Goal: Task Accomplishment & Management: Use online tool/utility

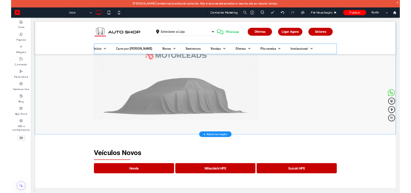
scroll to position [60, 0]
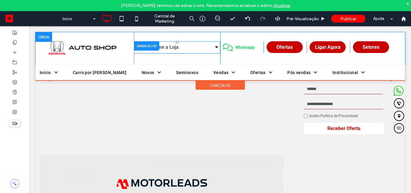
click at [151, 46] on div at bounding box center [146, 45] width 25 height 9
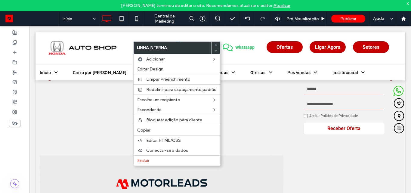
click at [202, 37] on div "Selecione a Loja Click To Paste Click To Paste" at bounding box center [177, 48] width 86 height 32
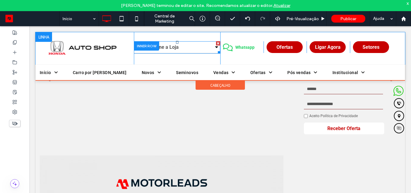
click at [190, 47] on span at bounding box center [177, 47] width 86 height 12
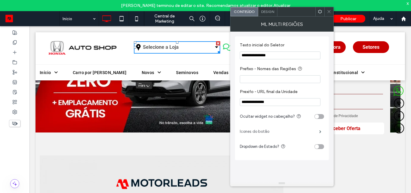
click at [257, 133] on label "Icones do botão" at bounding box center [279, 131] width 79 height 12
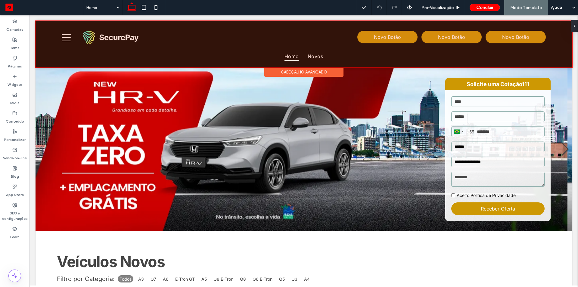
click at [216, 45] on div at bounding box center [303, 44] width 536 height 46
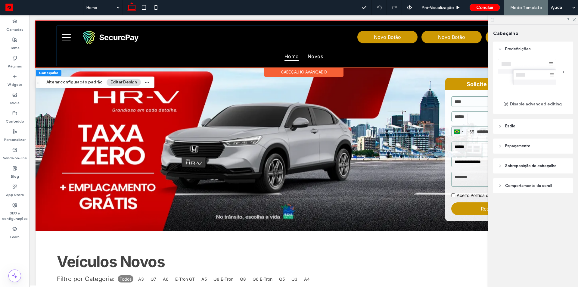
click at [216, 45] on div "Home Novos Novo Botão Novo Botão Novo Botão" at bounding box center [303, 46] width 493 height 40
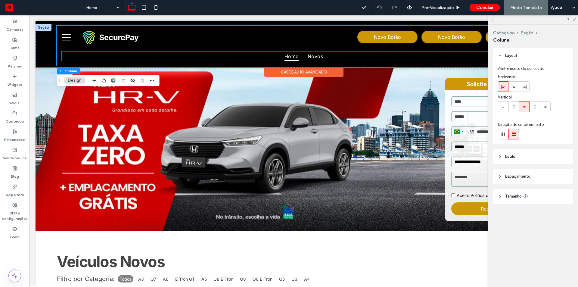
click at [191, 53] on div "Home Novos" at bounding box center [303, 55] width 483 height 9
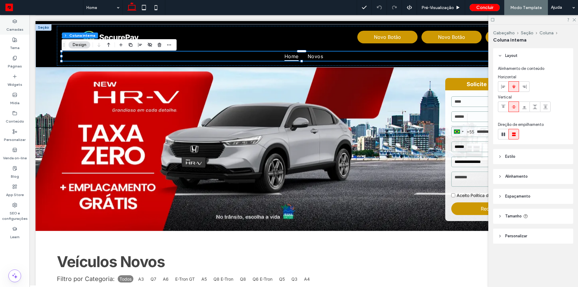
click at [14, 27] on label "Camadas" at bounding box center [14, 28] width 17 height 8
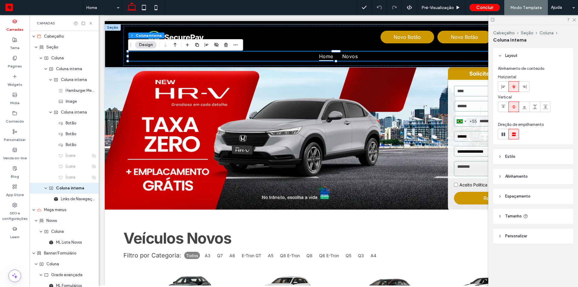
scroll to position [29, 0]
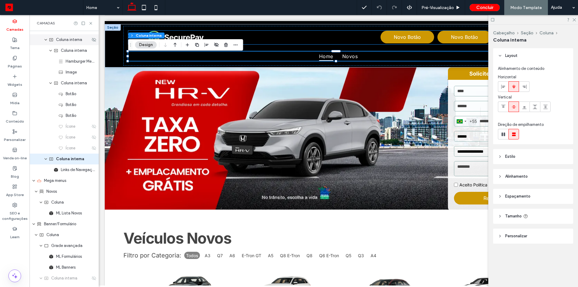
click at [72, 42] on span "Coluna interna" at bounding box center [69, 40] width 26 height 6
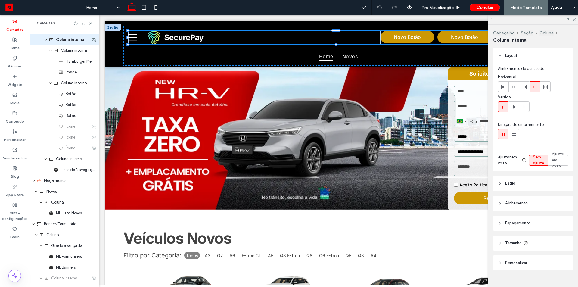
scroll to position [0, 0]
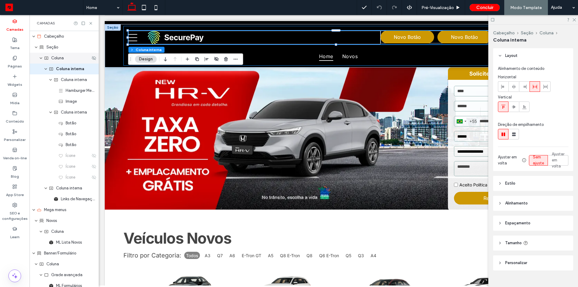
click at [60, 59] on span "Coluna" at bounding box center [57, 58] width 13 height 6
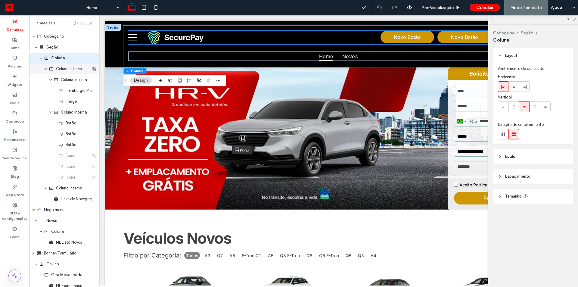
click at [63, 69] on span "Coluna interna" at bounding box center [69, 69] width 26 height 6
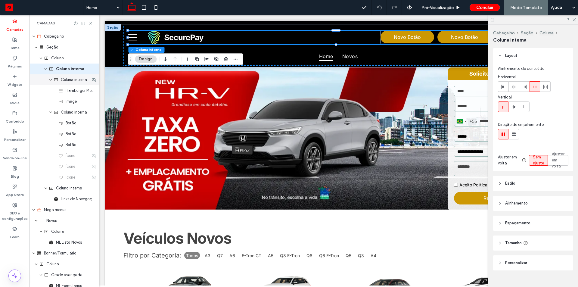
click at [51, 82] on span "expand Coluna interna" at bounding box center [51, 79] width 4 height 11
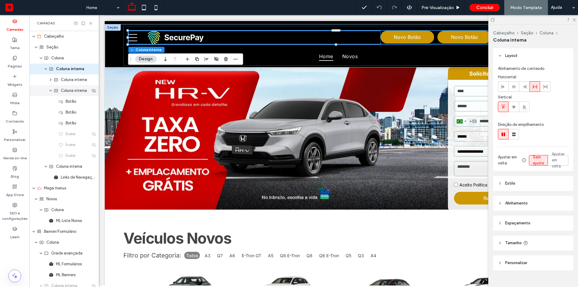
click at [51, 89] on icon "expand Coluna interna" at bounding box center [51, 90] width 4 height 5
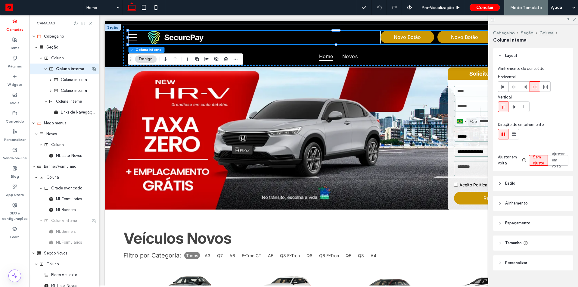
click at [47, 72] on span "expand Coluna interna" at bounding box center [46, 68] width 4 height 11
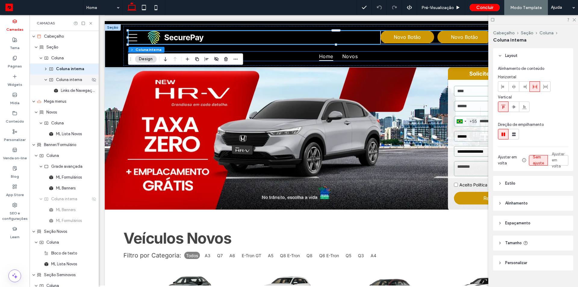
click at [75, 82] on span "Coluna interna" at bounding box center [69, 80] width 26 height 6
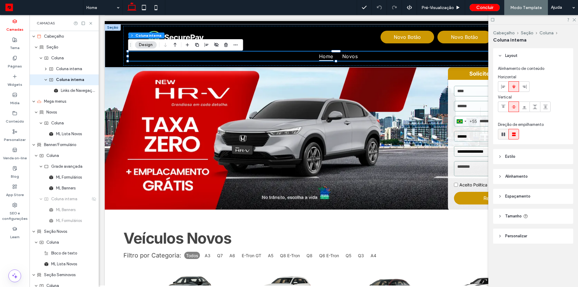
click at [505, 133] on use at bounding box center [503, 134] width 4 height 4
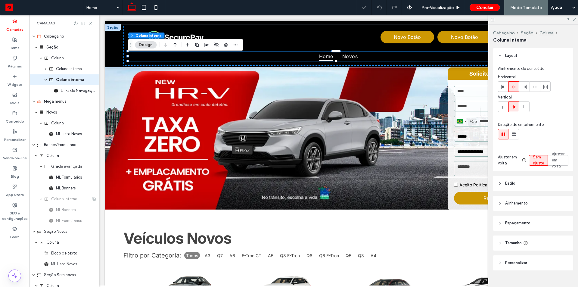
type input "*"
click at [77, 92] on span "Links de Navegaçāo" at bounding box center [75, 91] width 29 height 6
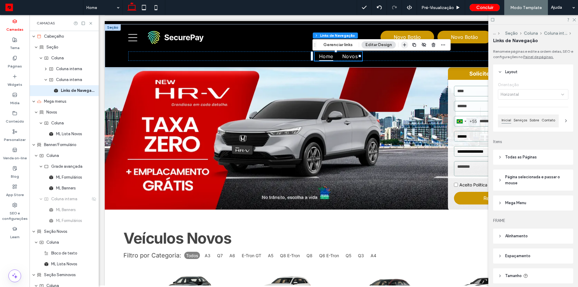
click at [405, 46] on icon "button" at bounding box center [404, 44] width 5 height 5
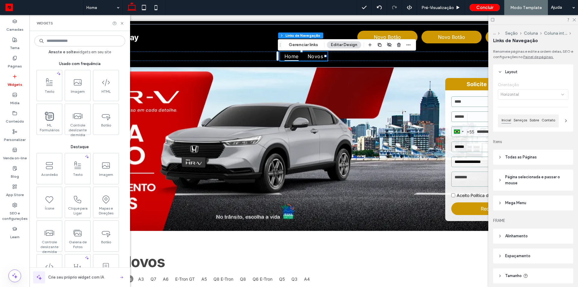
click at [85, 42] on input at bounding box center [79, 40] width 91 height 11
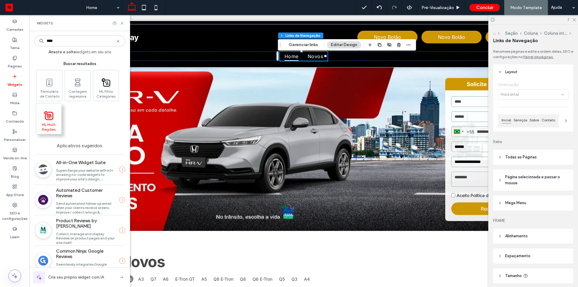
type input "****"
click at [50, 118] on icon at bounding box center [49, 116] width 5 height 4
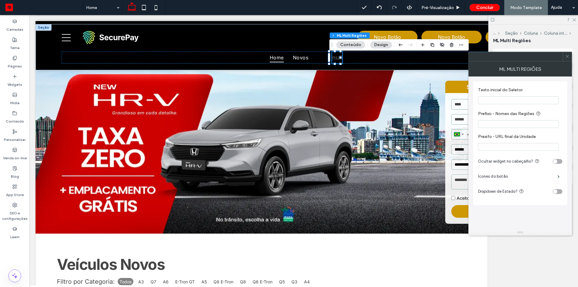
click at [505, 101] on input "Texto inicial do Seletor" at bounding box center [518, 100] width 81 height 8
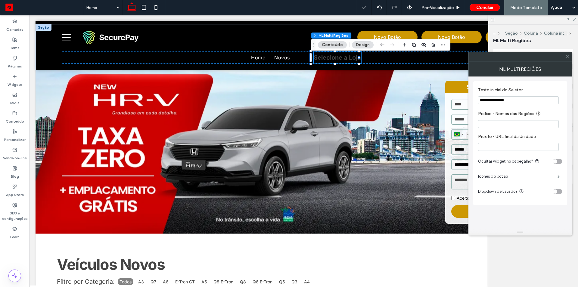
type input "**********"
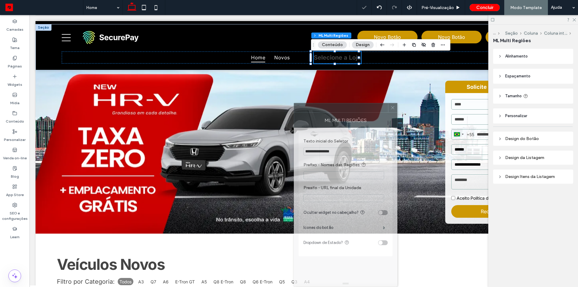
drag, startPoint x: 539, startPoint y: 58, endPoint x: 339, endPoint y: 106, distance: 205.4
click at [342, 110] on div at bounding box center [341, 107] width 94 height 9
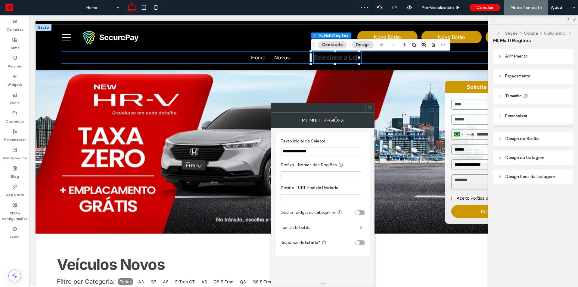
click at [556, 32] on button "Coluna interna" at bounding box center [555, 33] width 23 height 5
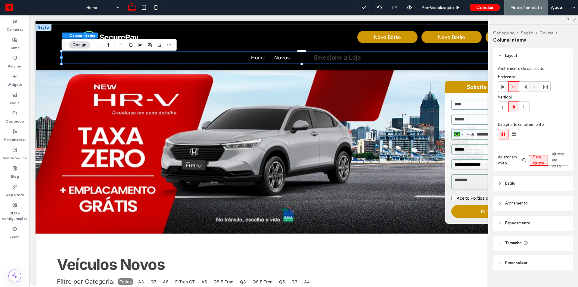
click at [529, 87] on label at bounding box center [534, 86] width 11 height 11
click at [515, 88] on icon at bounding box center [513, 86] width 5 height 5
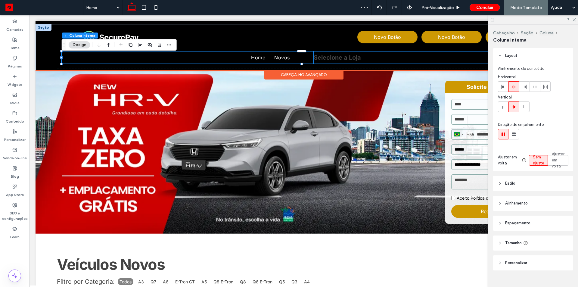
click at [347, 56] on span "Selecione a Loja" at bounding box center [336, 57] width 47 height 7
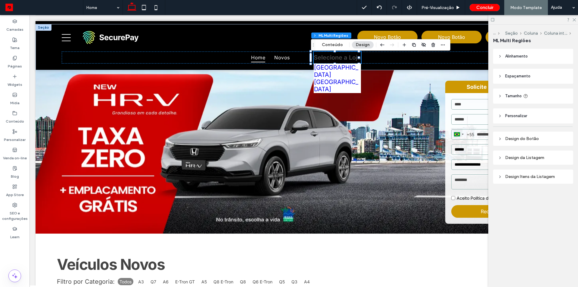
click at [531, 57] on header "Alinhamento" at bounding box center [533, 56] width 80 height 15
click at [506, 56] on span "Alinhamento" at bounding box center [516, 56] width 23 height 6
click at [516, 98] on header "Espaçamento" at bounding box center [533, 93] width 80 height 15
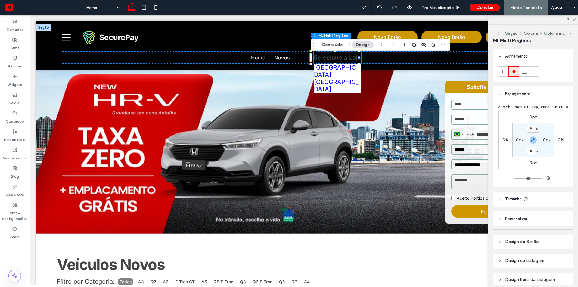
click at [516, 98] on header "Espaçamento" at bounding box center [533, 93] width 80 height 15
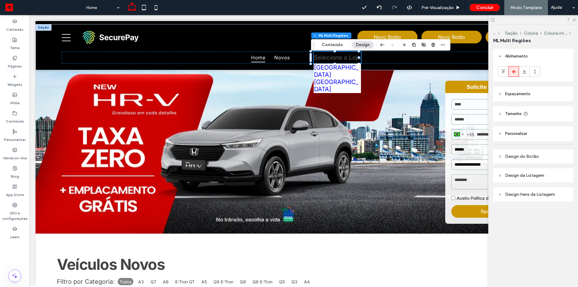
click at [515, 116] on span "Tamanho" at bounding box center [513, 114] width 17 height 6
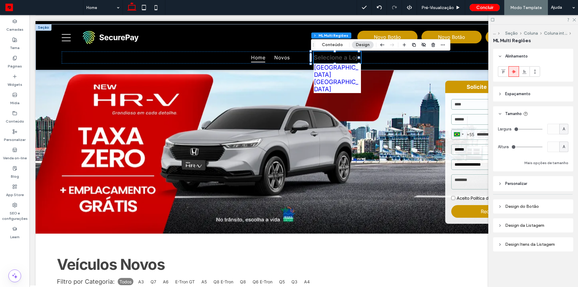
click at [515, 116] on span "Tamanho" at bounding box center [513, 114] width 17 height 6
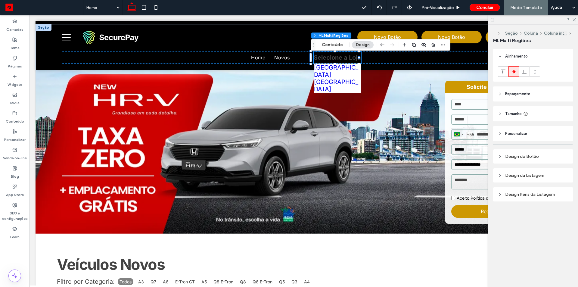
click at [509, 58] on span "Alinhamento" at bounding box center [516, 56] width 23 height 6
click at [550, 35] on button "Coluna interna" at bounding box center [555, 33] width 23 height 5
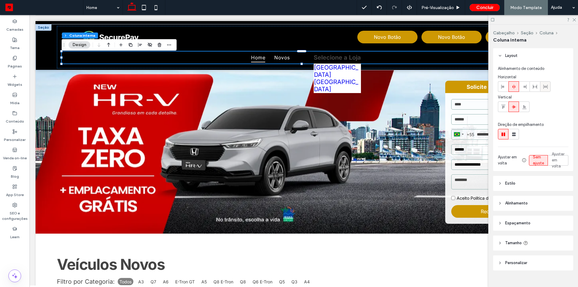
click at [545, 88] on icon at bounding box center [545, 86] width 5 height 5
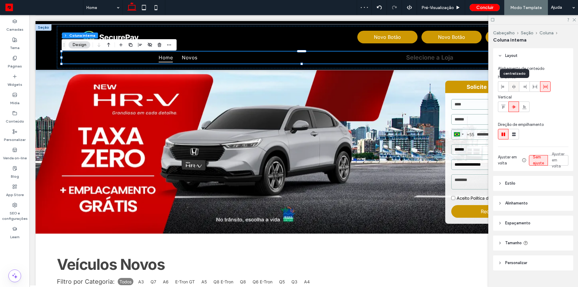
click at [512, 87] on use at bounding box center [513, 87] width 3 height 4
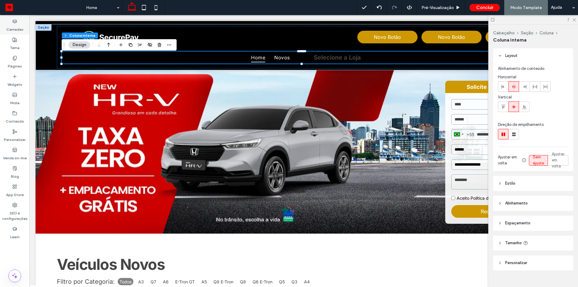
click at [20, 26] on label "Camadas" at bounding box center [14, 28] width 17 height 8
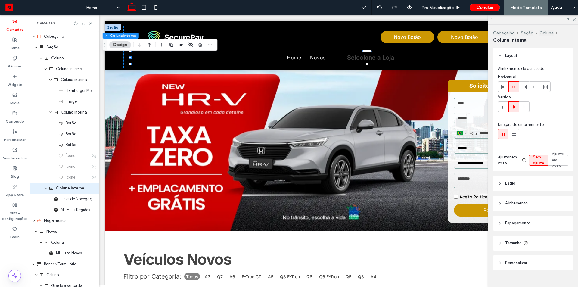
scroll to position [29, 0]
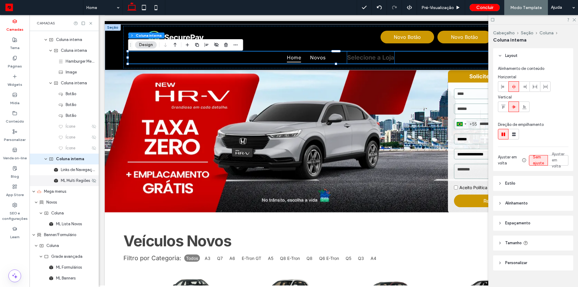
click at [82, 185] on div "ML Multi Regiões" at bounding box center [63, 180] width 69 height 11
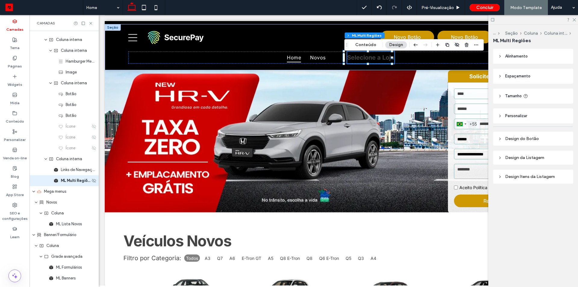
scroll to position [51, 0]
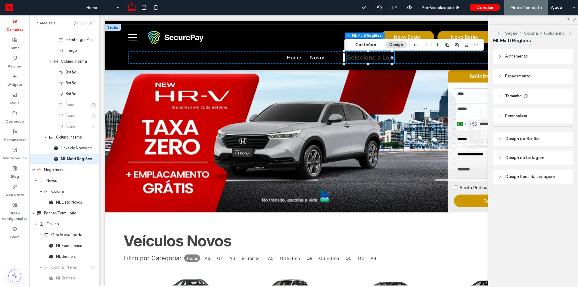
click at [525, 137] on div "Design do Botão" at bounding box center [533, 138] width 70 height 5
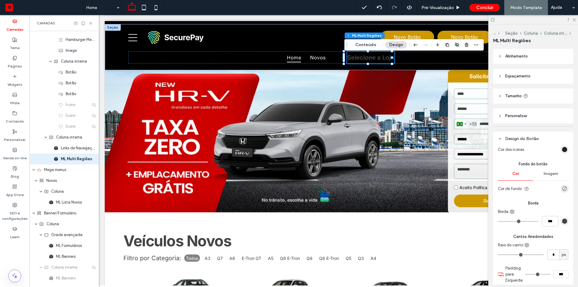
click at [562, 149] on div "rgb(0, 0, 0)" at bounding box center [564, 149] width 5 height 5
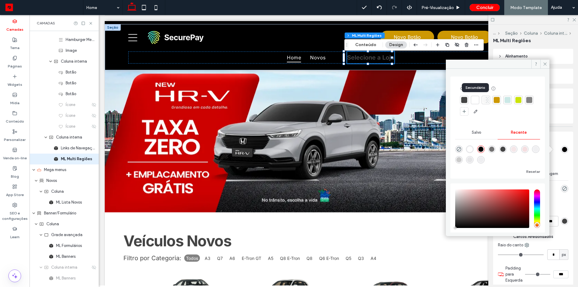
click at [475, 100] on div at bounding box center [475, 100] width 6 height 6
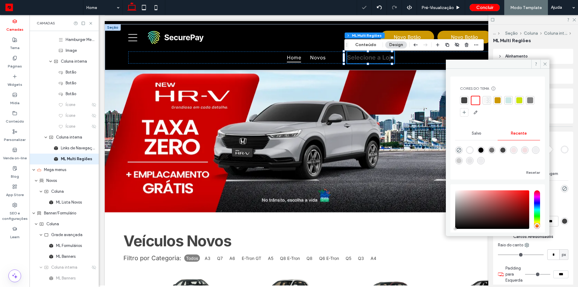
click at [557, 137] on div "Design do Botão" at bounding box center [533, 138] width 70 height 5
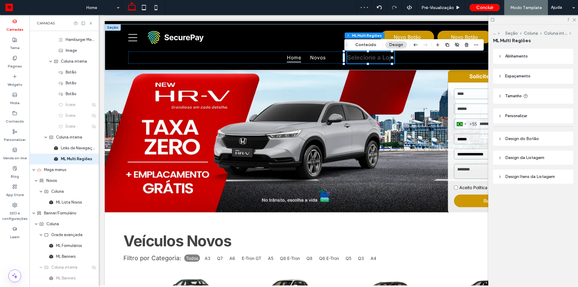
click at [544, 136] on div "Design do Botão" at bounding box center [533, 138] width 70 height 5
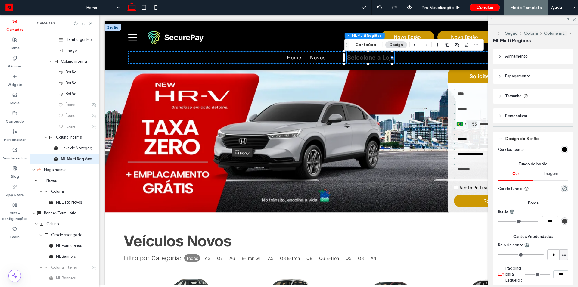
click at [562, 221] on div "rgb(68, 68, 68)" at bounding box center [564, 220] width 5 height 5
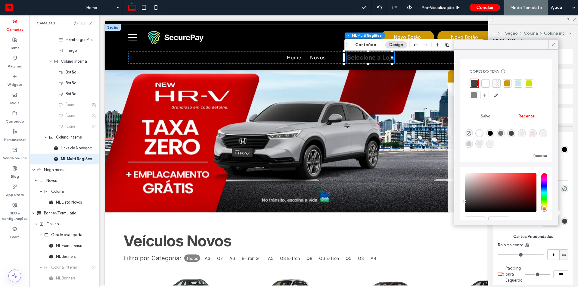
click at [484, 85] on div at bounding box center [485, 83] width 6 height 6
type input "*"
type input "***"
click at [550, 41] on div at bounding box center [552, 44] width 9 height 9
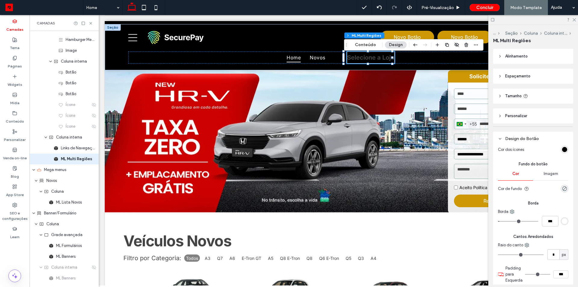
click at [560, 153] on section "Cor dos ícones" at bounding box center [533, 150] width 70 height 14
click at [562, 151] on div "rgb(0, 0, 0)" at bounding box center [564, 149] width 5 height 5
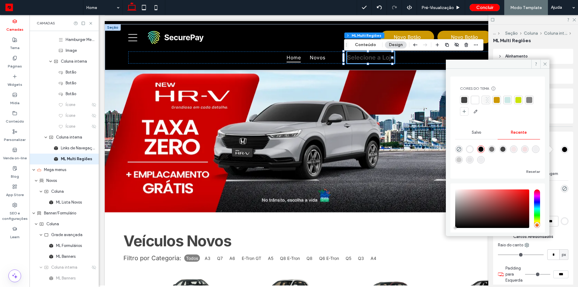
click at [479, 101] on div at bounding box center [497, 106] width 75 height 20
click at [477, 101] on div at bounding box center [475, 100] width 6 height 6
click at [542, 65] on span at bounding box center [544, 64] width 9 height 9
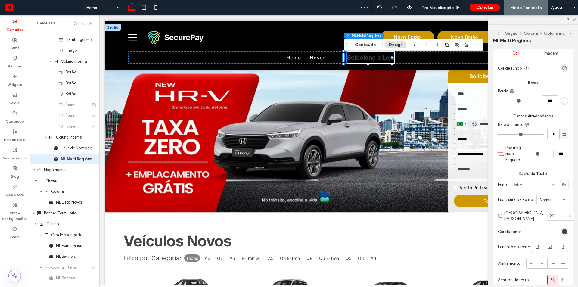
scroll to position [150, 0]
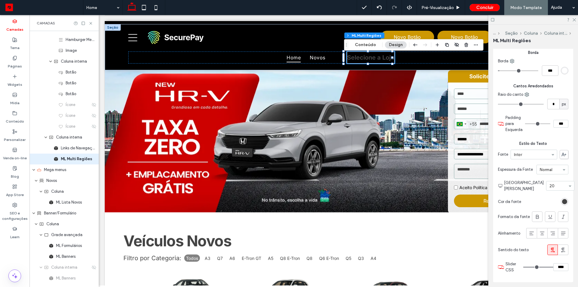
click at [561, 204] on div "rgb(68, 68, 68)" at bounding box center [564, 202] width 8 height 8
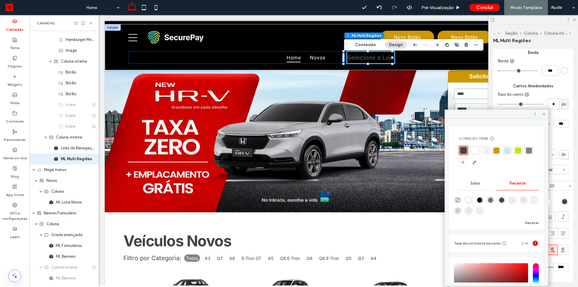
click at [476, 150] on div at bounding box center [474, 150] width 6 height 6
click at [544, 116] on span at bounding box center [543, 114] width 9 height 9
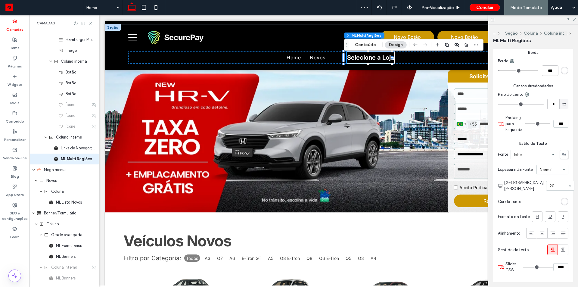
scroll to position [90, 0]
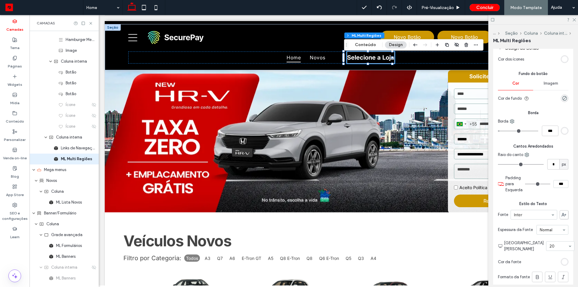
click at [554, 186] on input "***" at bounding box center [560, 184] width 15 height 8
type input "****"
type input "**"
type input "***"
type input "*"
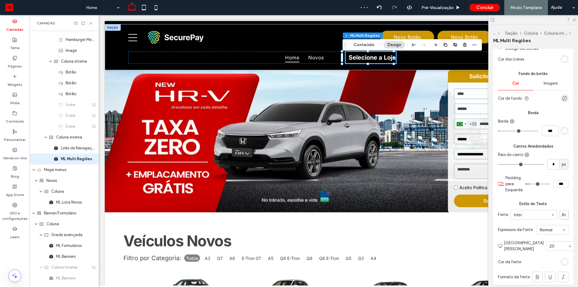
type input "***"
type input "*"
type input "***"
type input "*"
type input "***"
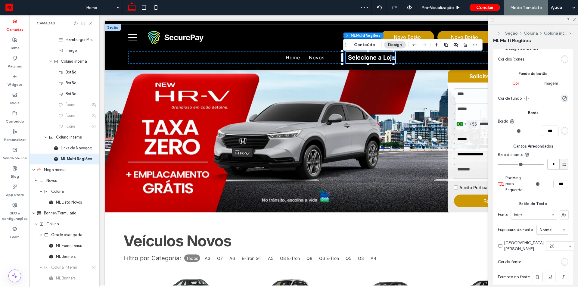
type input "*"
type input "***"
click at [551, 167] on input "*" at bounding box center [553, 164] width 12 height 11
type input "*"
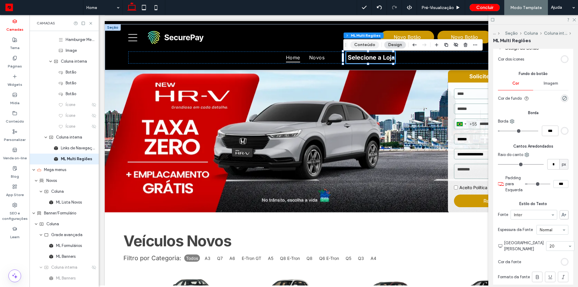
click at [363, 46] on button "Conteúdo" at bounding box center [364, 44] width 29 height 7
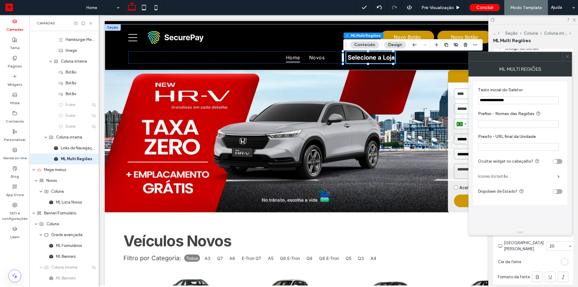
click at [499, 176] on label "Icones do botão" at bounding box center [517, 176] width 79 height 12
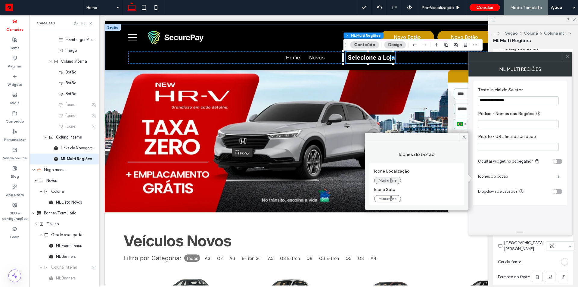
click at [393, 177] on button "Mudar ne" at bounding box center [387, 180] width 27 height 7
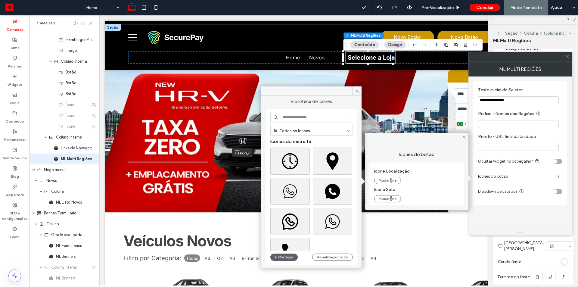
click at [312, 118] on input at bounding box center [310, 117] width 81 height 11
click at [327, 153] on div "Escolher" at bounding box center [332, 160] width 39 height 27
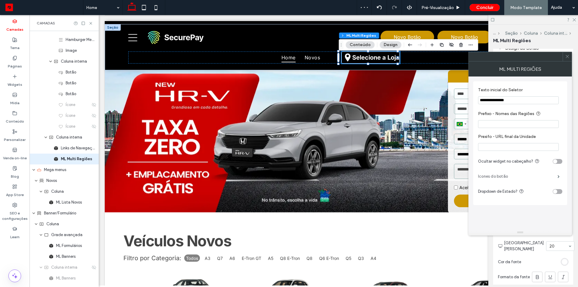
click at [505, 180] on label "Icones do botão" at bounding box center [517, 176] width 79 height 12
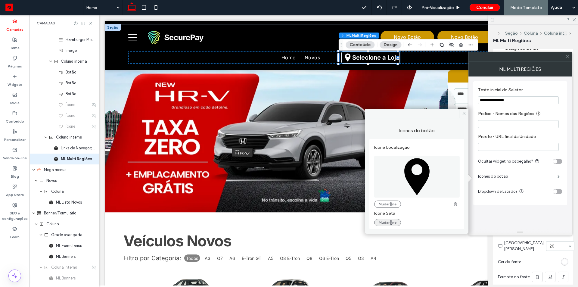
click at [381, 222] on button "Mudar ne" at bounding box center [387, 222] width 27 height 7
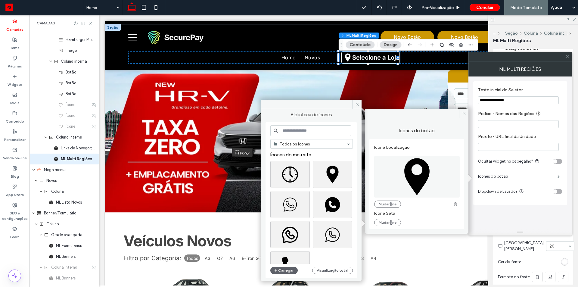
click at [306, 129] on input at bounding box center [310, 130] width 81 height 11
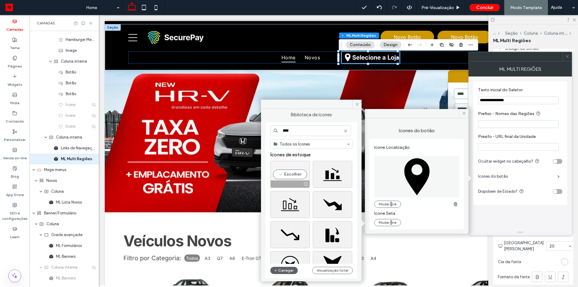
type input "****"
click at [293, 171] on div "Escolher" at bounding box center [289, 174] width 39 height 27
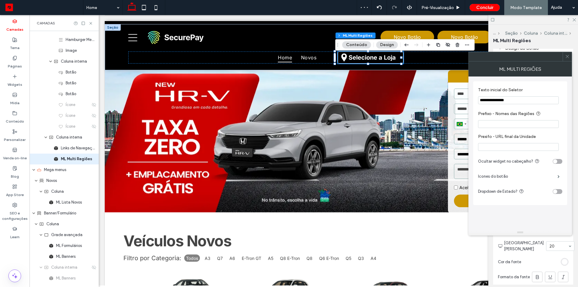
click at [566, 58] on icon at bounding box center [567, 56] width 5 height 5
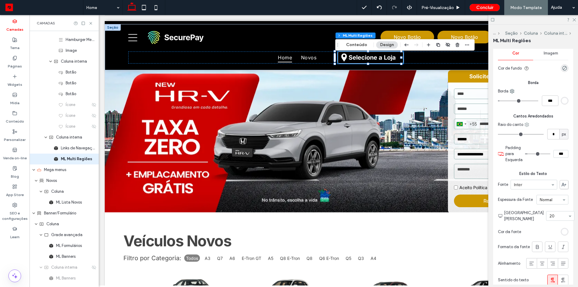
scroll to position [60, 0]
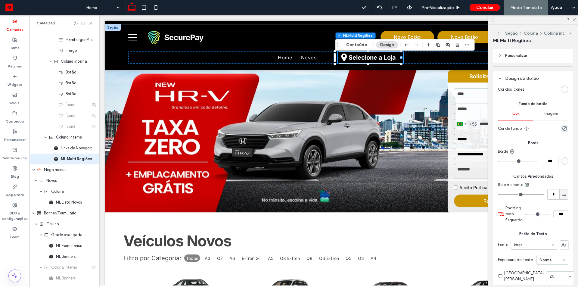
click at [563, 89] on div "rgba(255, 255, 255, 1)" at bounding box center [564, 89] width 5 height 5
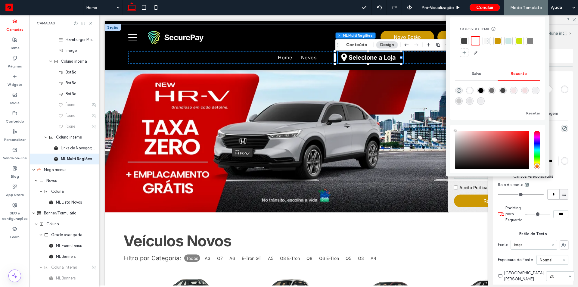
click at [476, 39] on div at bounding box center [475, 40] width 7 height 7
click at [464, 40] on div at bounding box center [464, 41] width 6 height 6
click at [477, 42] on div at bounding box center [476, 41] width 6 height 6
click at [560, 51] on header "Personalizar" at bounding box center [533, 55] width 80 height 15
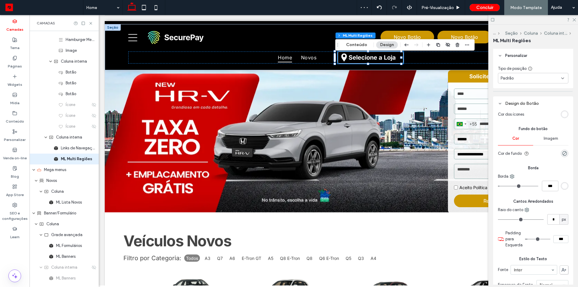
scroll to position [30, 0]
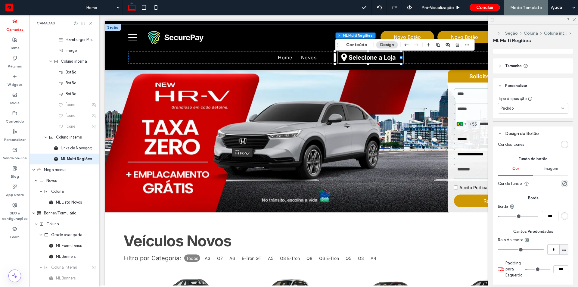
click at [542, 86] on header "Personalizar" at bounding box center [533, 85] width 80 height 15
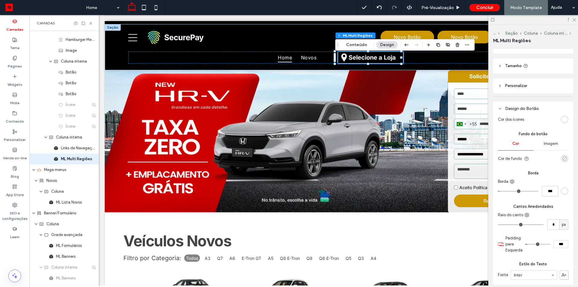
click at [563, 159] on div "rgba(0, 0, 0, 0)" at bounding box center [564, 158] width 5 height 5
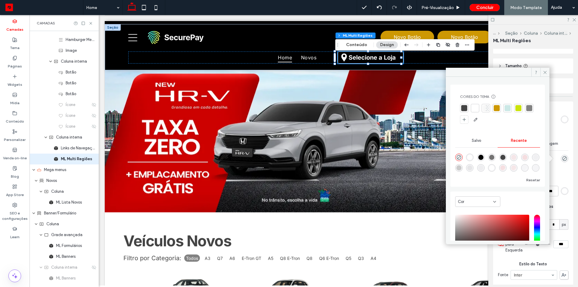
click at [476, 109] on div at bounding box center [475, 108] width 6 height 6
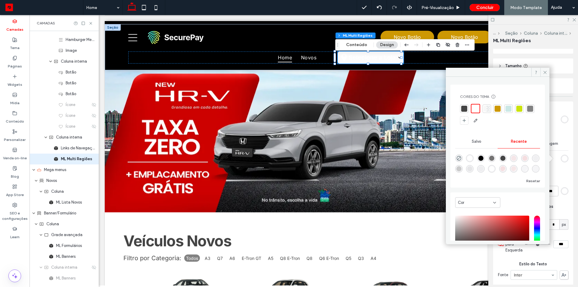
click at [499, 107] on div at bounding box center [497, 109] width 6 height 6
click at [544, 71] on icon at bounding box center [544, 72] width 5 height 5
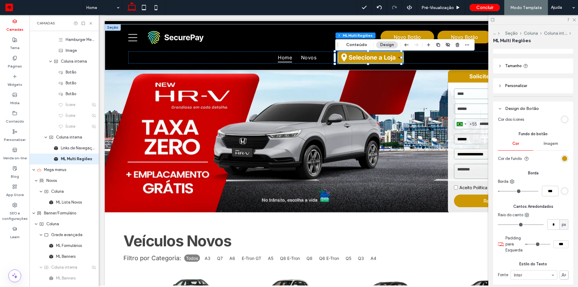
click at [562, 192] on div "rgba(255, 255, 255, 1)" at bounding box center [564, 190] width 5 height 5
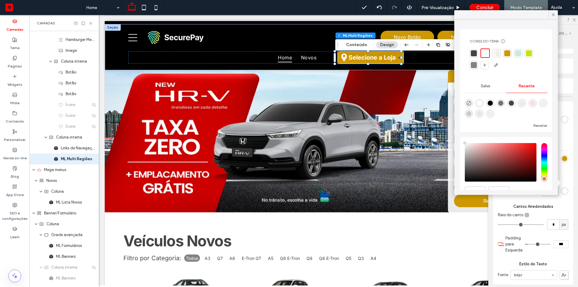
click at [564, 172] on span "Borda" at bounding box center [533, 173] width 70 height 6
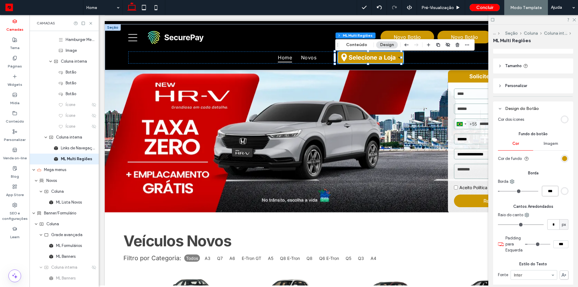
click at [550, 192] on input "***" at bounding box center [550, 191] width 17 height 11
type input "*"
type input "***"
click at [562, 119] on div "rgba(255, 255, 255, 1)" at bounding box center [564, 119] width 5 height 5
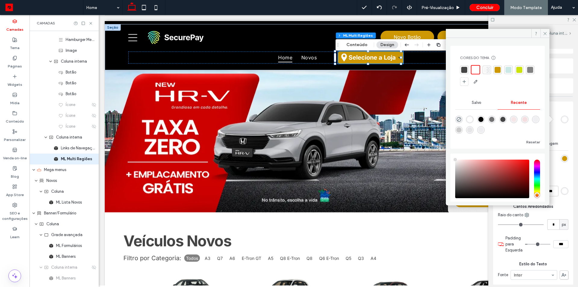
click at [464, 66] on div at bounding box center [464, 70] width 8 height 8
click at [565, 105] on div "Design do Botão Cor dos ícones Fundo do botão Cor Imagem Cor de fundo Borda Bor…" at bounding box center [533, 251] width 80 height 301
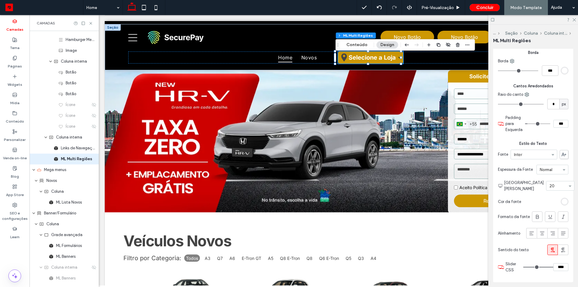
scroll to position [181, 0]
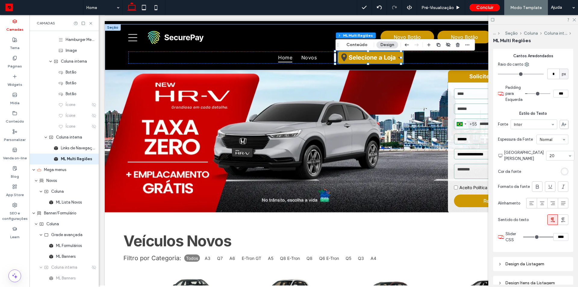
click at [562, 171] on div "rgba(255, 255, 255, 1)" at bounding box center [564, 171] width 5 height 5
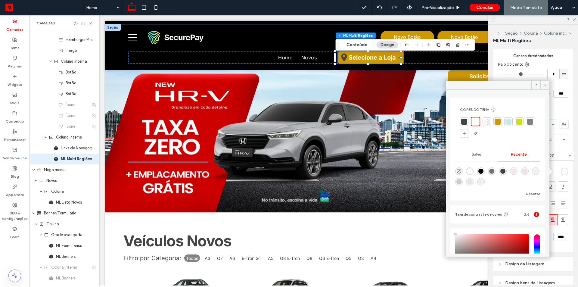
click at [465, 120] on div at bounding box center [464, 122] width 6 height 6
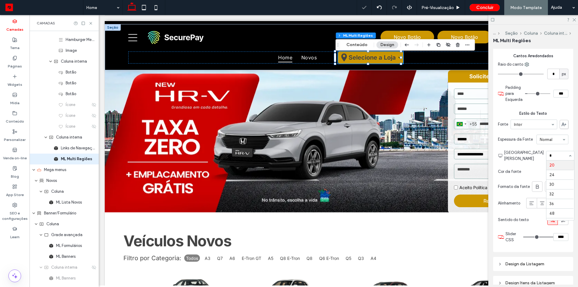
scroll to position [0, 0]
type input "**"
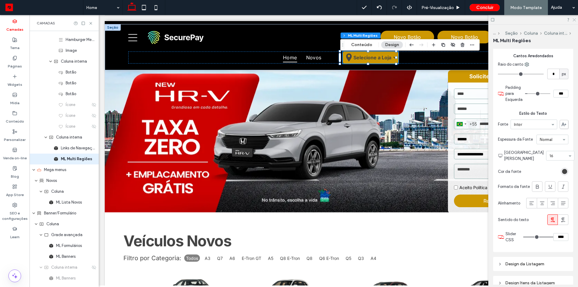
click at [575, 19] on use at bounding box center [573, 19] width 3 height 3
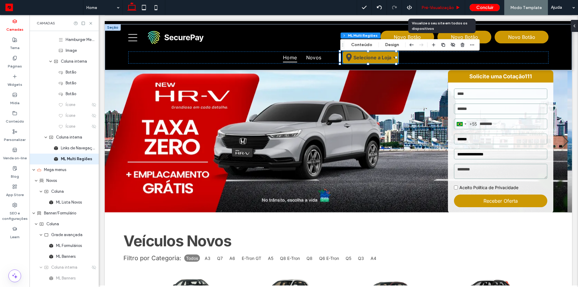
click at [449, 9] on span "Pré-Visualizaçāo" at bounding box center [437, 7] width 32 height 5
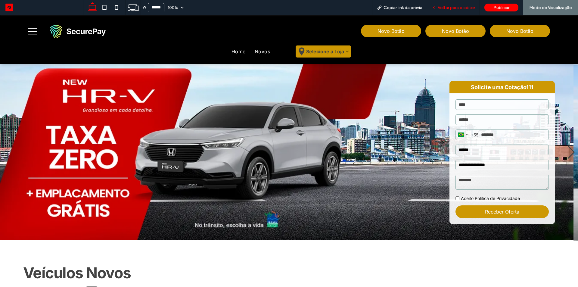
click at [457, 11] on div "Voltar para o editor" at bounding box center [453, 7] width 53 height 15
click at [458, 6] on span "Voltar para o editor" at bounding box center [455, 7] width 37 height 5
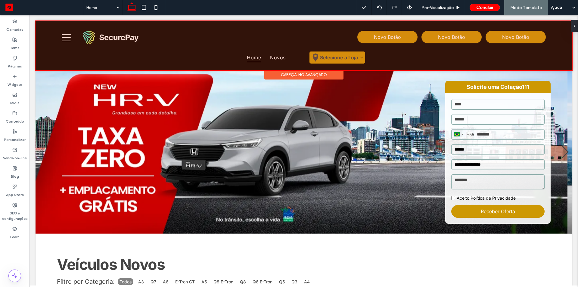
click at [416, 56] on div at bounding box center [303, 45] width 536 height 49
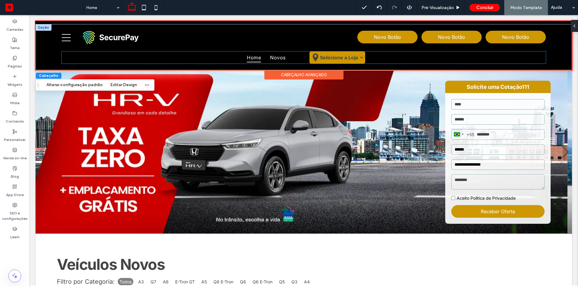
click at [411, 60] on div "Home Novos Selecione a Loja Rio de Janeiro Minas Gerais" at bounding box center [303, 57] width 483 height 12
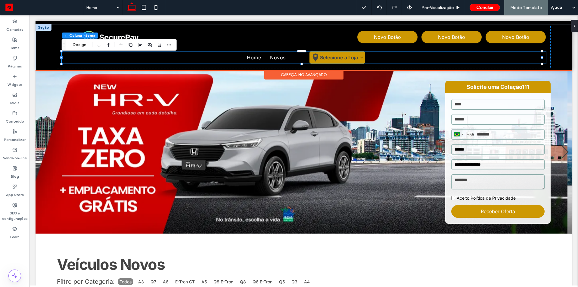
click at [89, 55] on div "Home Novos Selecione a Loja Rio de Janeiro Minas Gerais" at bounding box center [303, 57] width 483 height 12
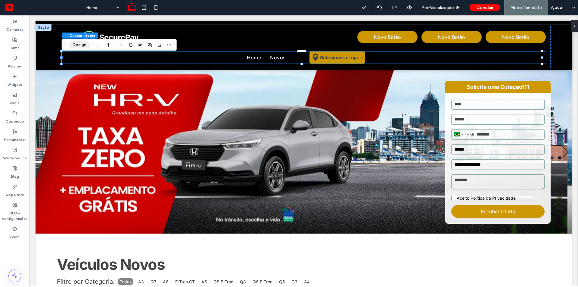
click at [81, 47] on button "Design" at bounding box center [80, 44] width 22 height 7
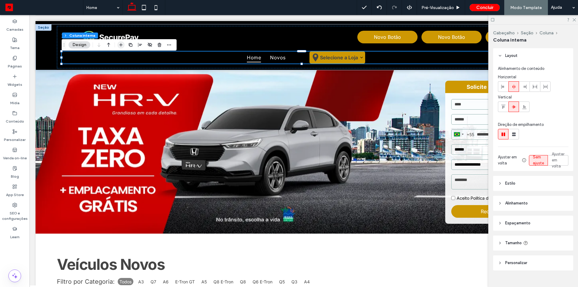
click at [119, 45] on icon "button" at bounding box center [121, 44] width 5 height 5
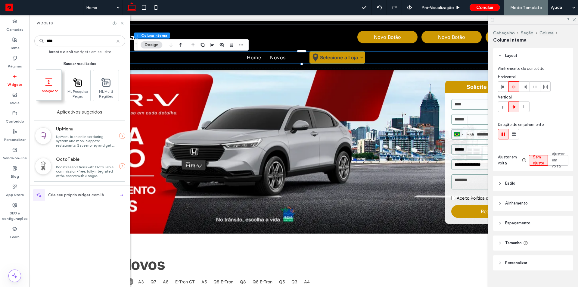
type input "****"
click at [51, 86] on icon at bounding box center [49, 82] width 10 height 10
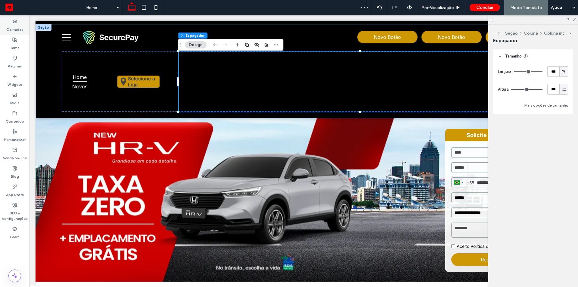
click at [18, 26] on label "Camadas" at bounding box center [14, 28] width 17 height 8
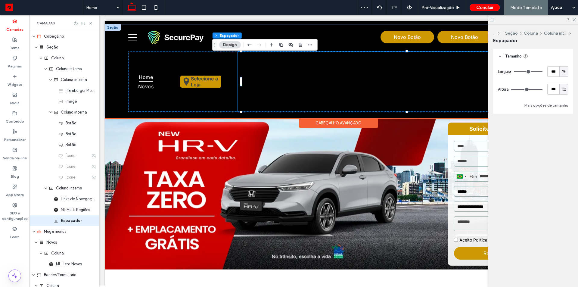
scroll to position [62, 0]
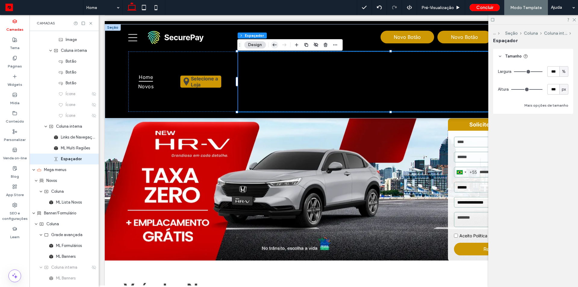
click at [273, 44] on icon "button" at bounding box center [274, 44] width 7 height 11
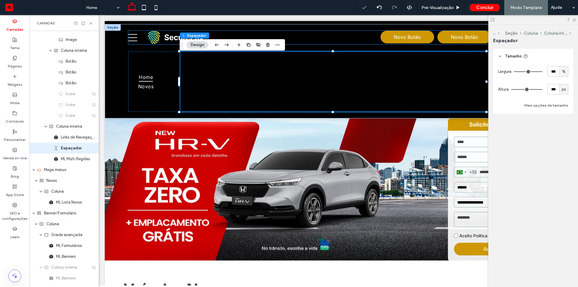
click at [273, 44] on div at bounding box center [258, 44] width 46 height 11
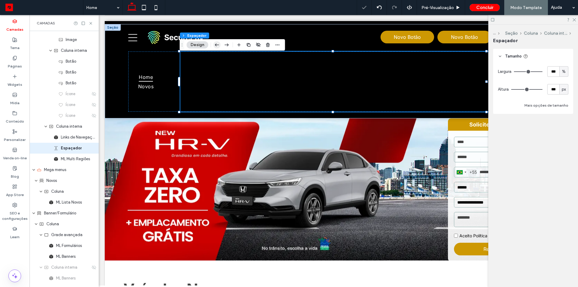
click at [214, 45] on icon "button" at bounding box center [216, 44] width 7 height 11
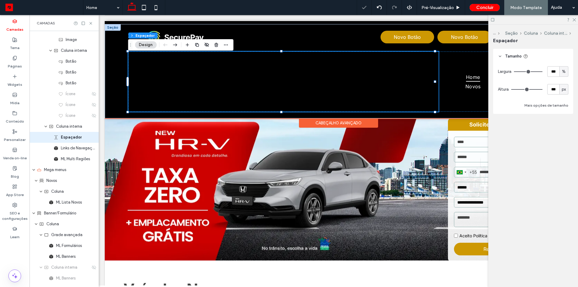
click at [395, 86] on div at bounding box center [283, 81] width 310 height 60
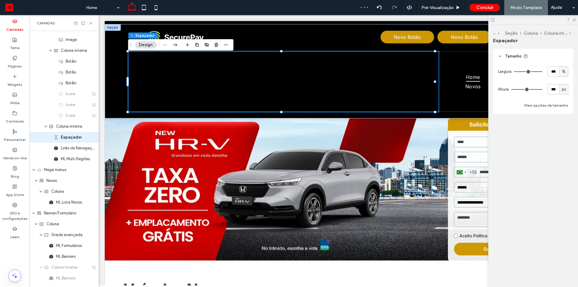
click at [563, 91] on span "px" at bounding box center [563, 89] width 4 height 6
click at [553, 91] on input "***" at bounding box center [553, 89] width 12 height 11
type input "**"
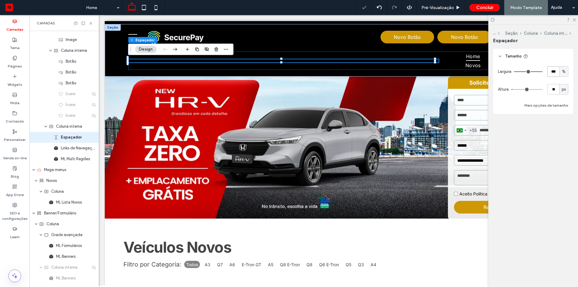
click at [551, 71] on input "***" at bounding box center [553, 71] width 12 height 11
type input "**"
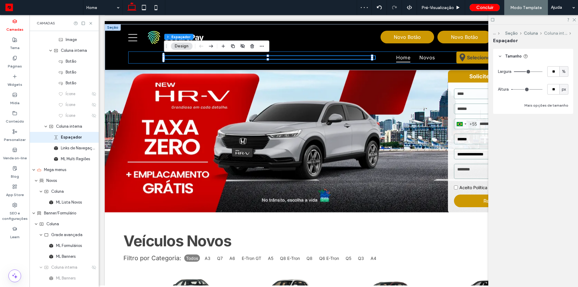
click at [552, 33] on button "Coluna interna" at bounding box center [555, 33] width 23 height 5
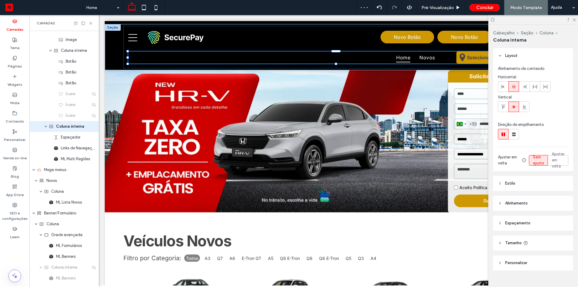
scroll to position [29, 0]
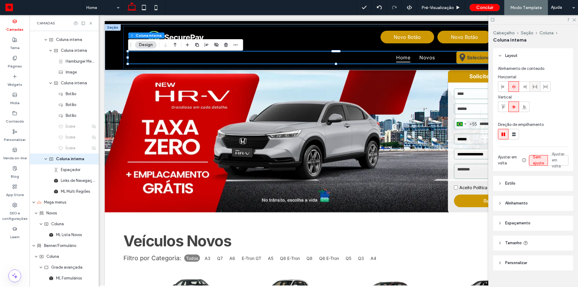
click at [536, 87] on use at bounding box center [534, 87] width 4 height 4
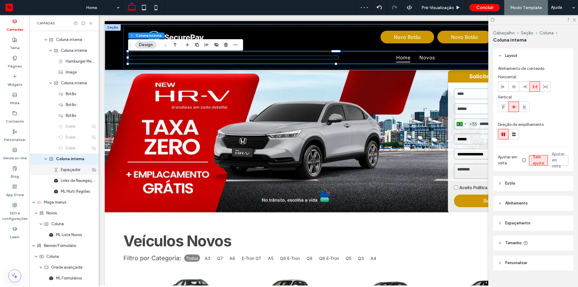
click at [71, 174] on div "Espaçador" at bounding box center [63, 169] width 69 height 11
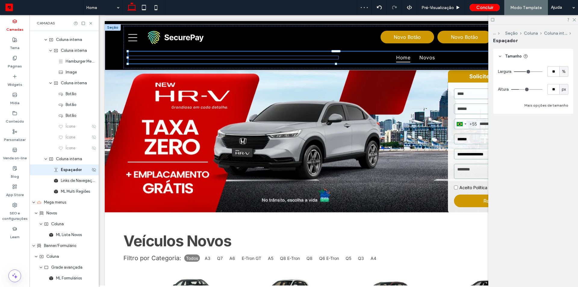
scroll to position [40, 0]
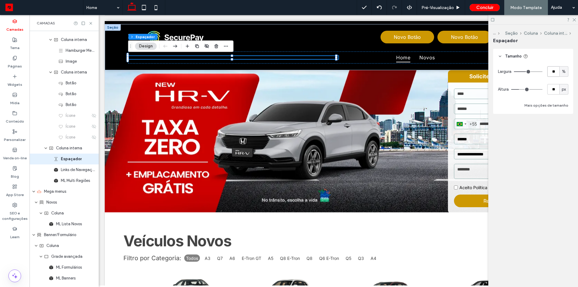
click at [553, 68] on input "**" at bounding box center [553, 71] width 12 height 11
type input "******"
type input "**"
type input "****"
click at [91, 23] on icon at bounding box center [90, 23] width 5 height 5
